Goal: Task Accomplishment & Management: Use online tool/utility

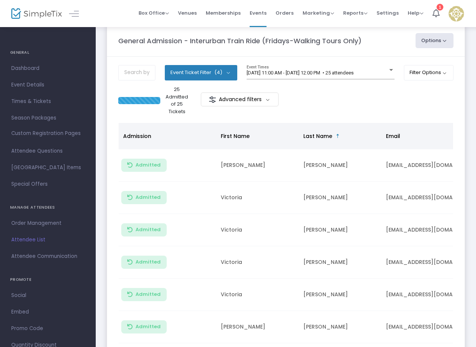
scroll to position [8, 0]
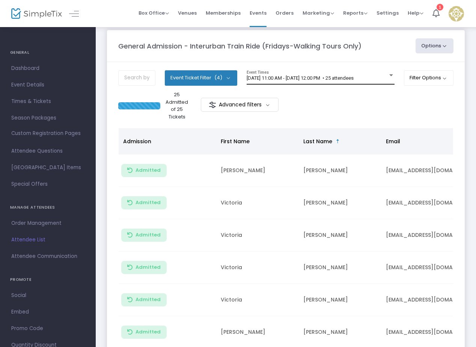
click at [296, 73] on div "[DATE] 11:00 AM - [DATE] 12:00 PM • 25 attendees Event Times" at bounding box center [321, 77] width 148 height 14
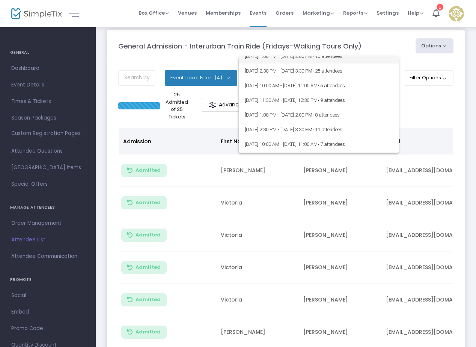
scroll to position [4688, 0]
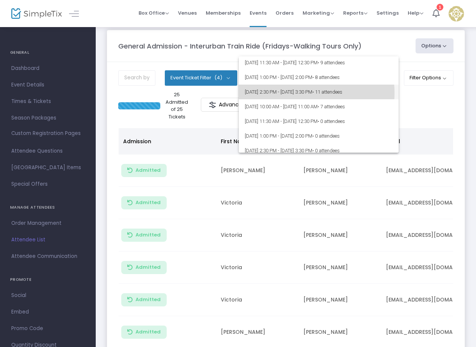
click at [299, 93] on span "[DATE] 2:30 PM - [DATE] 3:30 PM • 11 attendees" at bounding box center [319, 92] width 148 height 15
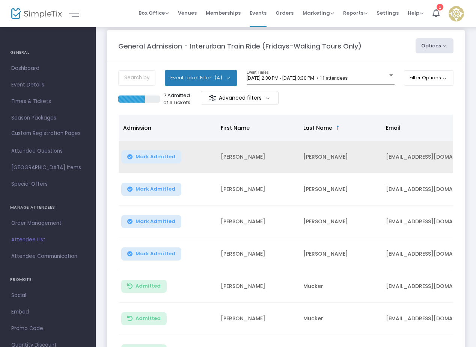
click at [167, 154] on span "Mark Admitted" at bounding box center [156, 157] width 40 height 6
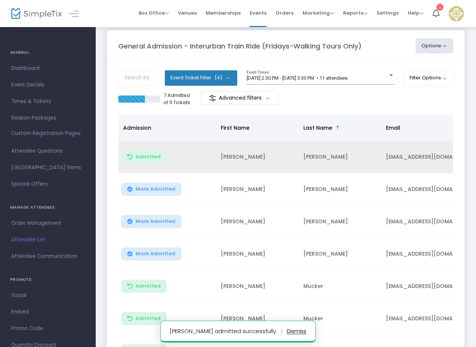
click at [163, 186] on span "Mark Admitted" at bounding box center [156, 189] width 40 height 6
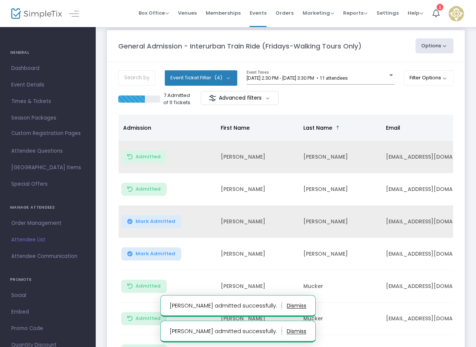
click at [157, 218] on span "Mark Admitted" at bounding box center [156, 221] width 40 height 6
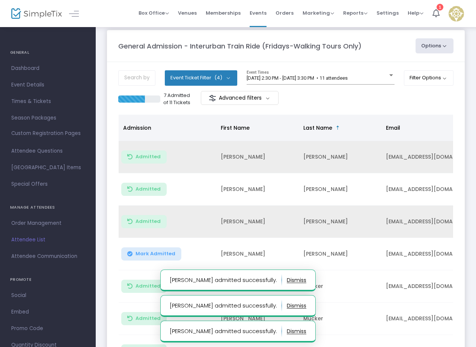
click at [147, 249] on button "Mark Admitted" at bounding box center [151, 253] width 60 height 13
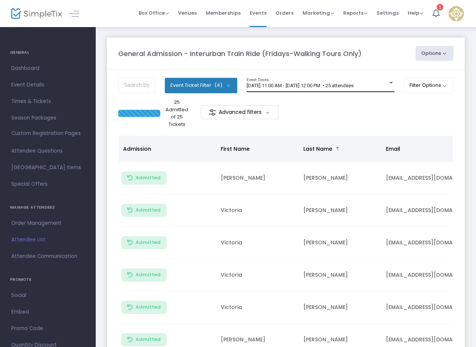
click at [328, 80] on div "[DATE] 11:00 AM - [DATE] 12:00 PM • 25 attendees Event Times" at bounding box center [321, 85] width 148 height 14
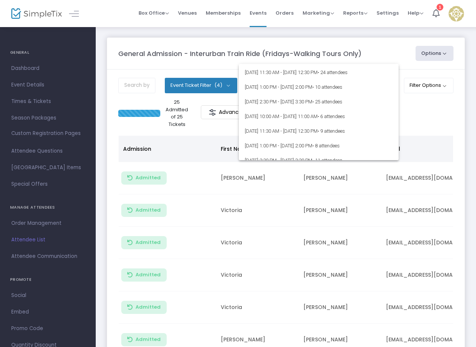
scroll to position [4665, 0]
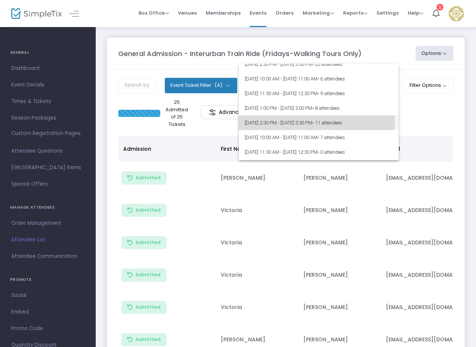
click at [308, 121] on span "[DATE] 2:30 PM - [DATE] 3:30 PM • 11 attendees" at bounding box center [319, 122] width 148 height 15
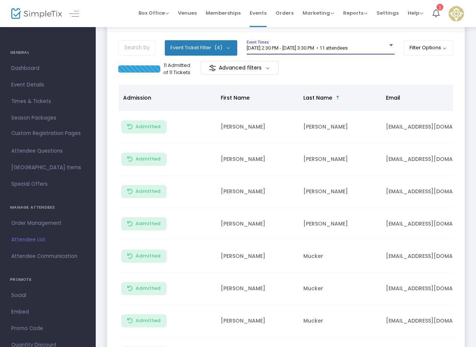
scroll to position [0, 0]
